Goal: Information Seeking & Learning: Learn about a topic

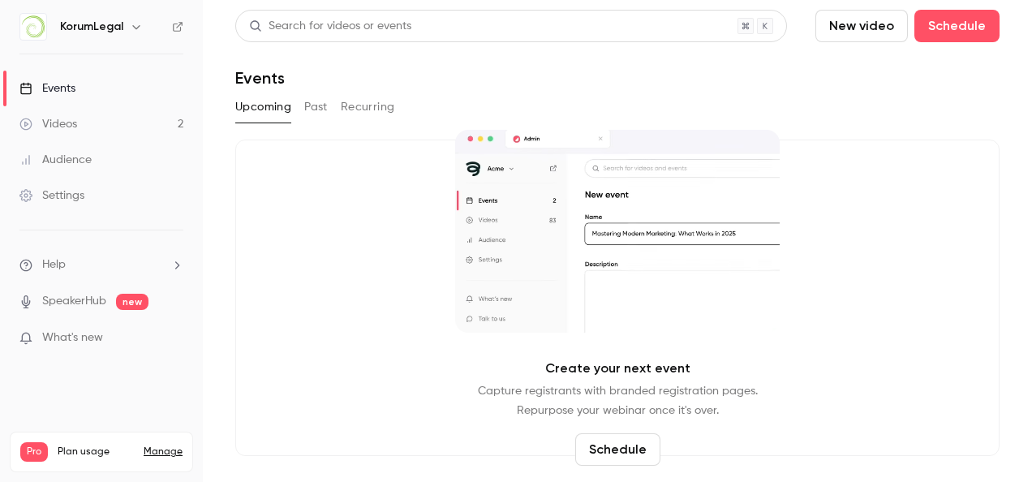
click at [52, 136] on link "Videos 2" at bounding box center [101, 124] width 203 height 36
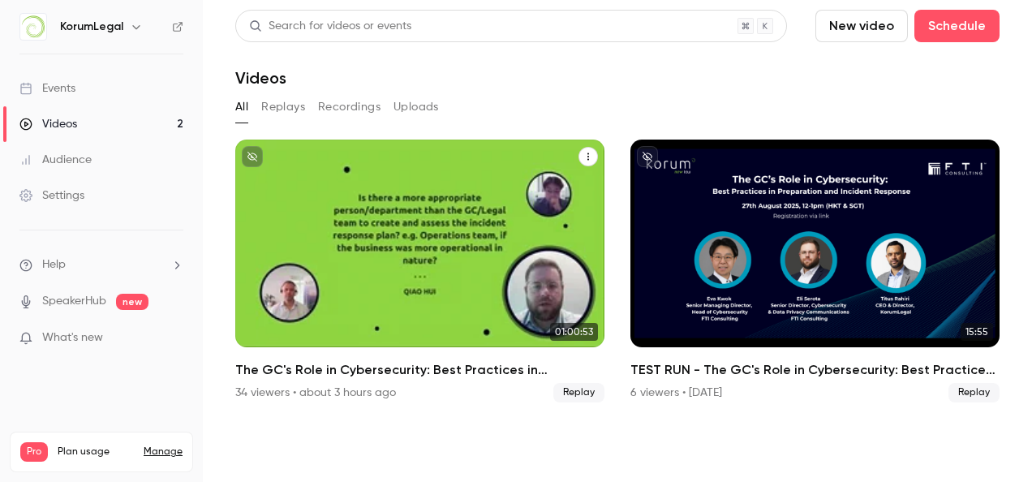
click at [585, 156] on icon "The GC's Role in Cybersecurity: Best Practices in Preparation and Incident Resp…" at bounding box center [588, 157] width 10 height 10
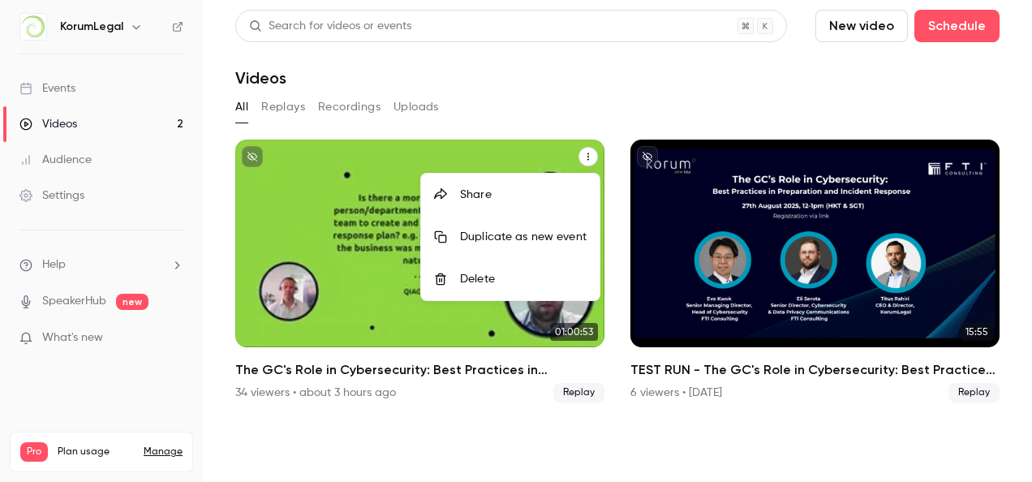
click at [68, 94] on div at bounding box center [516, 241] width 1032 height 482
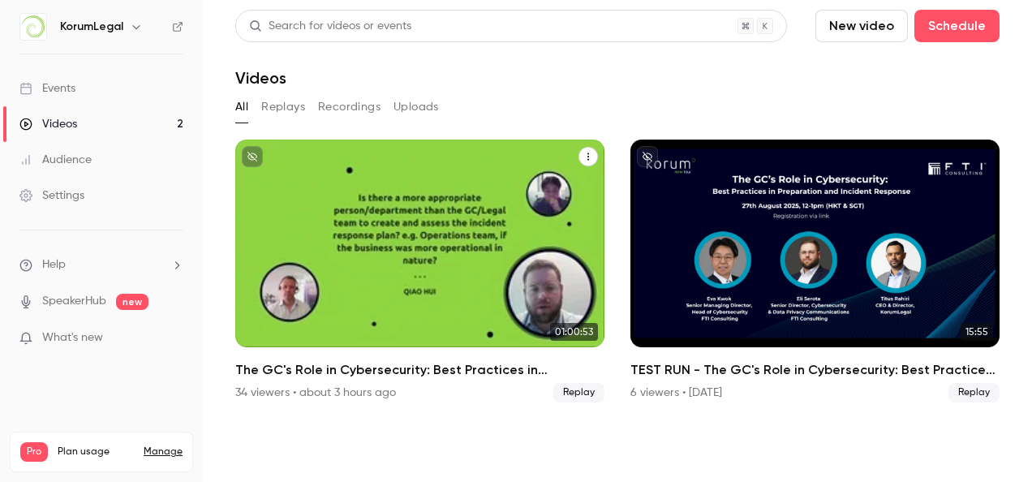
click at [71, 91] on div "Events" at bounding box center [47, 88] width 56 height 16
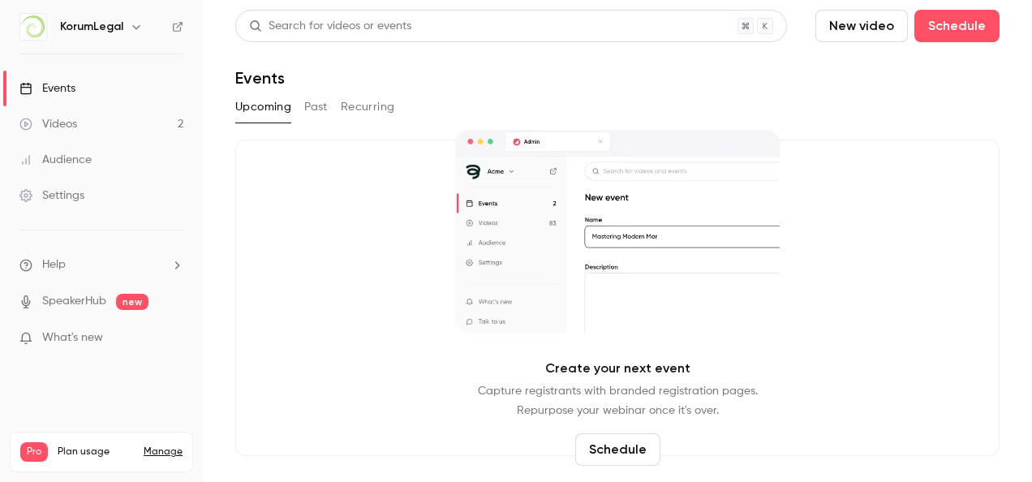
click at [312, 109] on button "Past" at bounding box center [316, 107] width 24 height 26
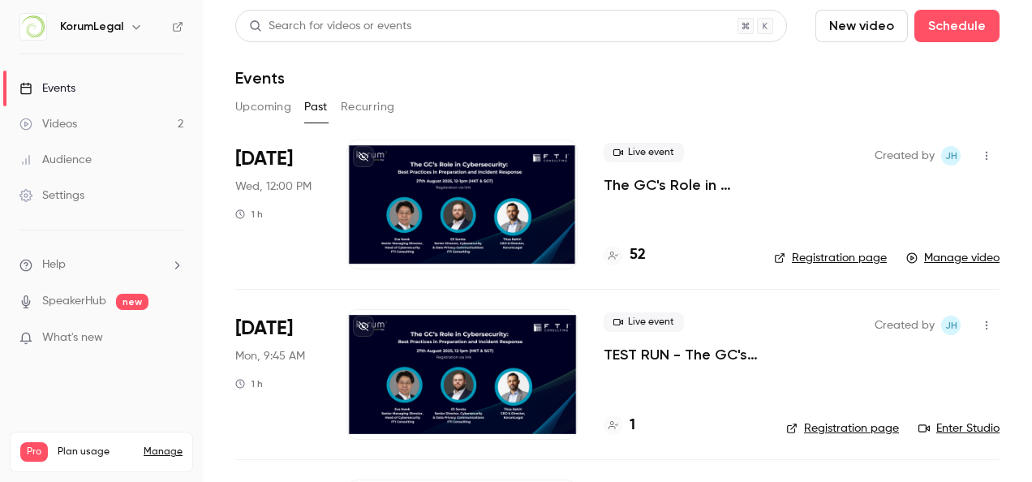
click at [445, 205] on div at bounding box center [461, 205] width 231 height 130
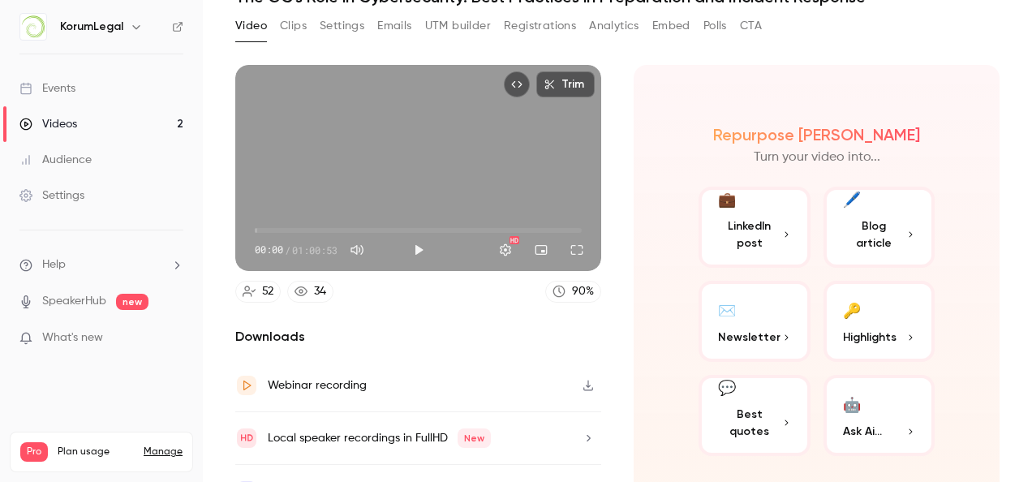
scroll to position [111, 0]
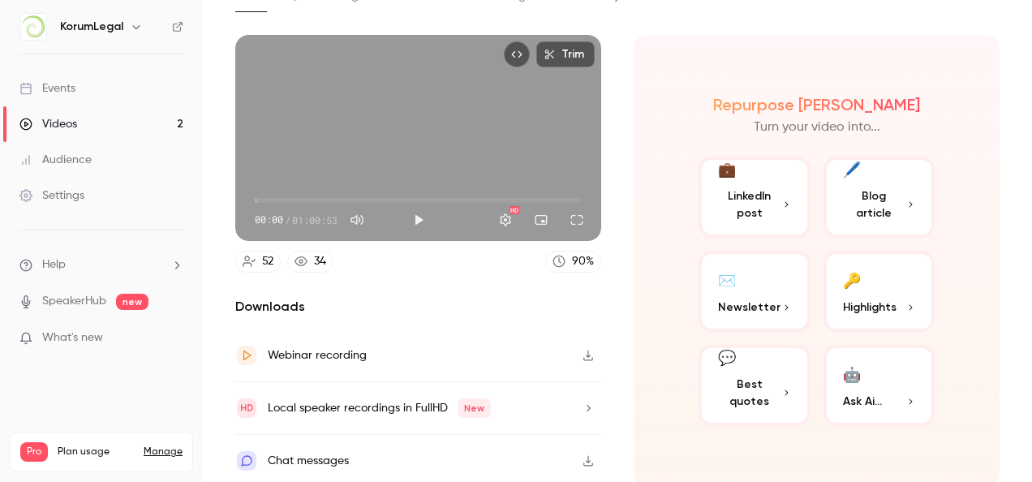
click at [858, 286] on button "🔑 Highlights" at bounding box center [880, 291] width 112 height 81
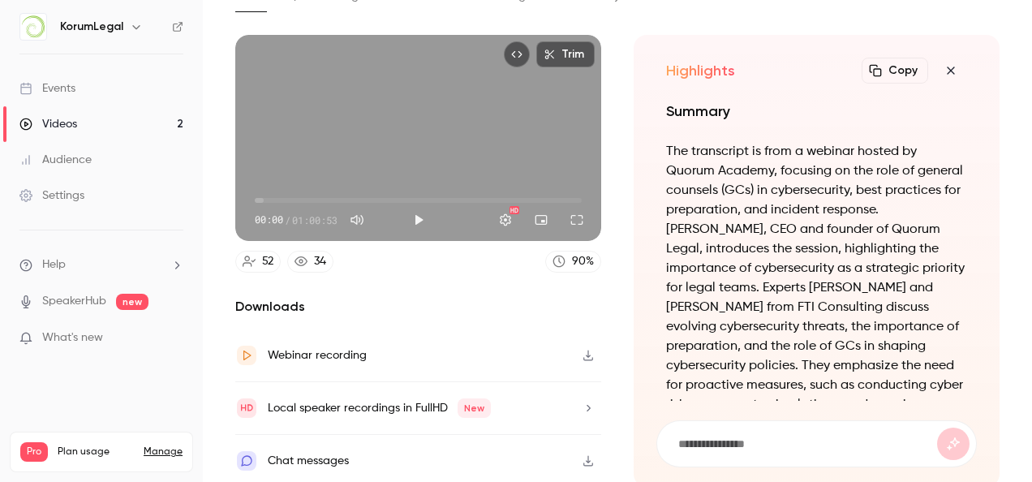
scroll to position [-1160, 0]
drag, startPoint x: 714, startPoint y: 172, endPoint x: 771, endPoint y: 167, distance: 57.0
click at [771, 167] on p "The transcript is from a webinar hosted by Quorum Academy, focusing on the role…" at bounding box center [816, 317] width 301 height 351
copy p "Academy,"
